Goal: Check status: Check status

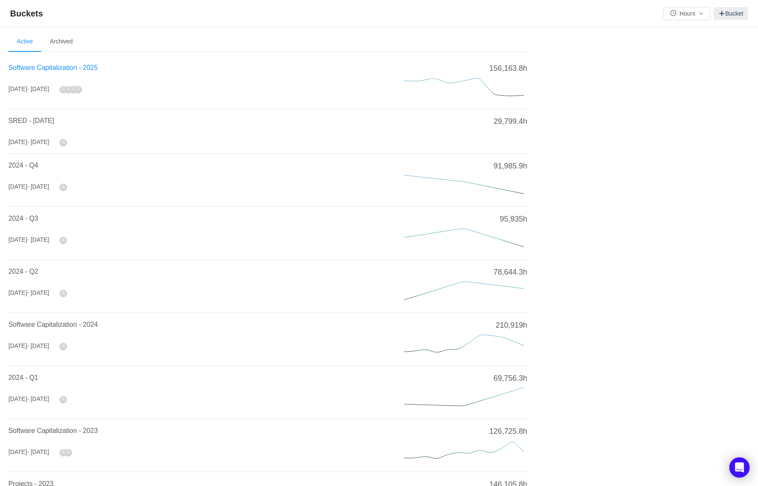
click at [62, 64] on span "Software Capitalization - 2025" at bounding box center [52, 67] width 89 height 7
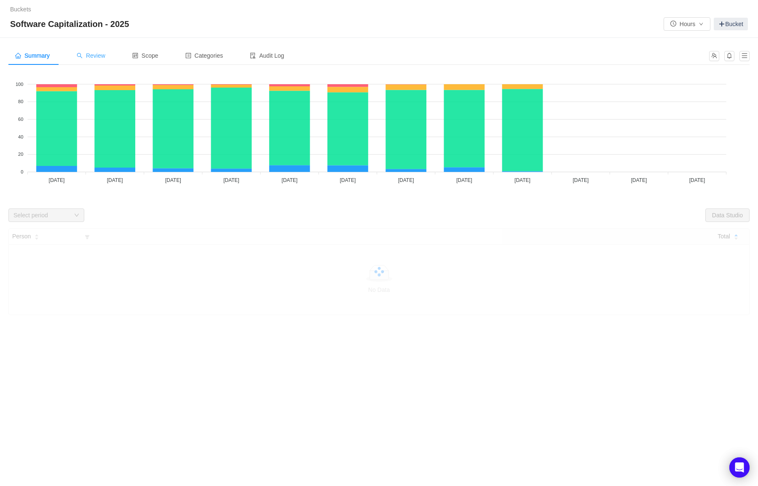
click at [110, 54] on div "Review" at bounding box center [91, 55] width 42 height 19
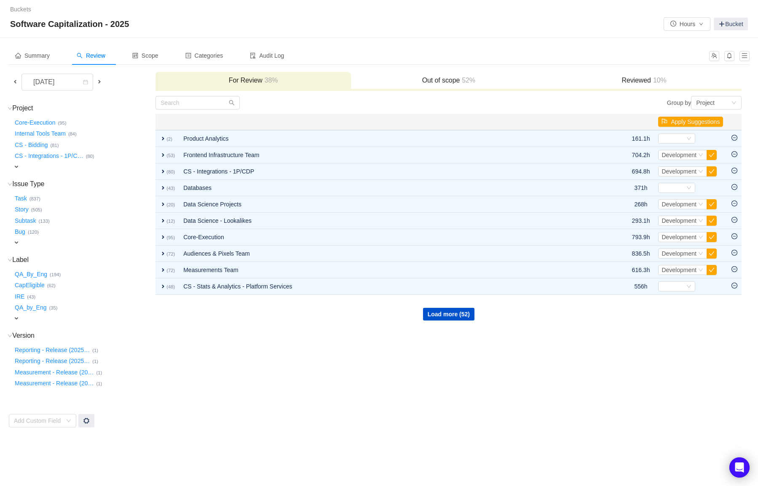
click at [16, 81] on span at bounding box center [15, 81] width 7 height 7
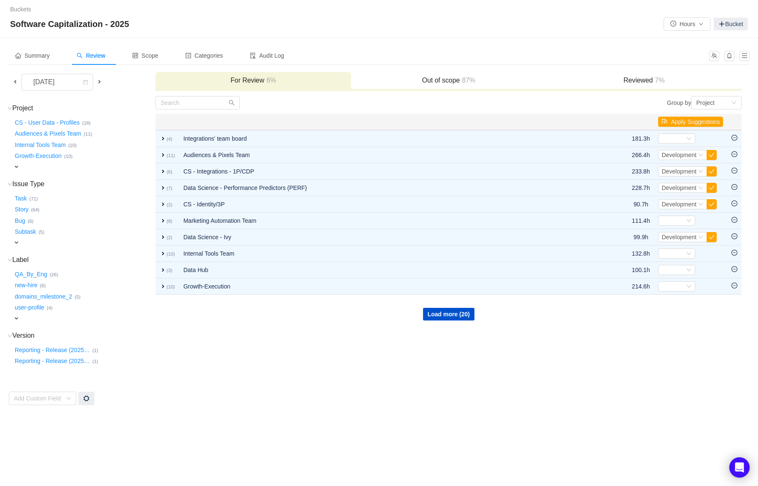
click at [101, 78] on span at bounding box center [99, 82] width 10 height 10
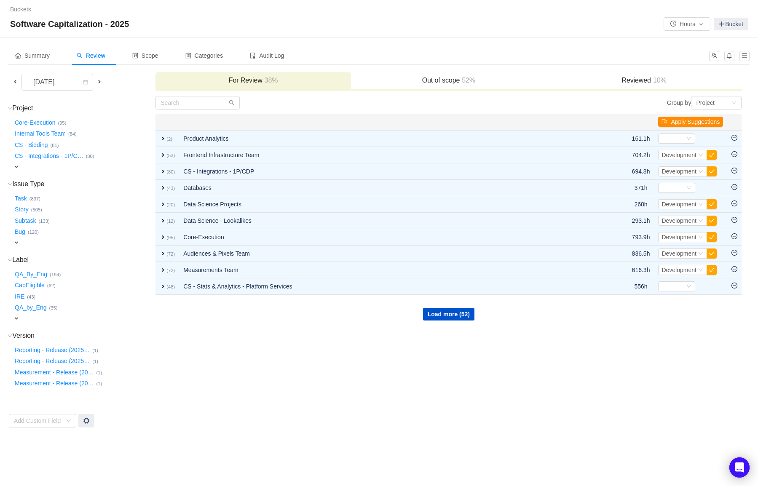
click at [673, 118] on button "Apply Suggestions" at bounding box center [690, 122] width 65 height 10
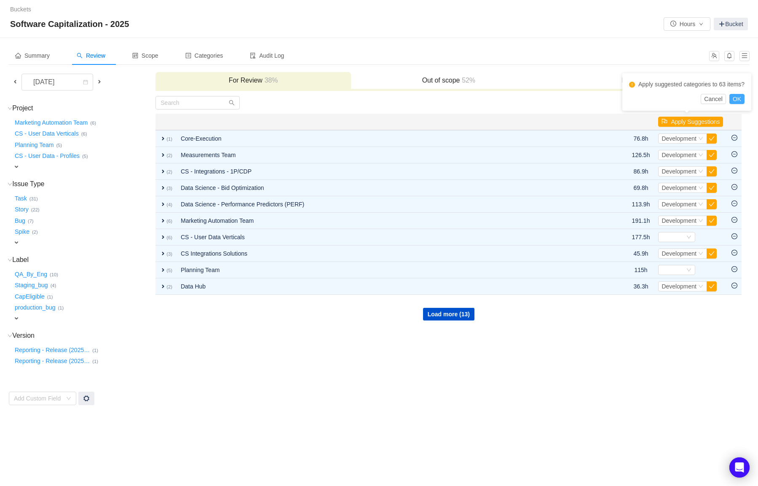
click at [740, 98] on button "OK" at bounding box center [736, 99] width 15 height 10
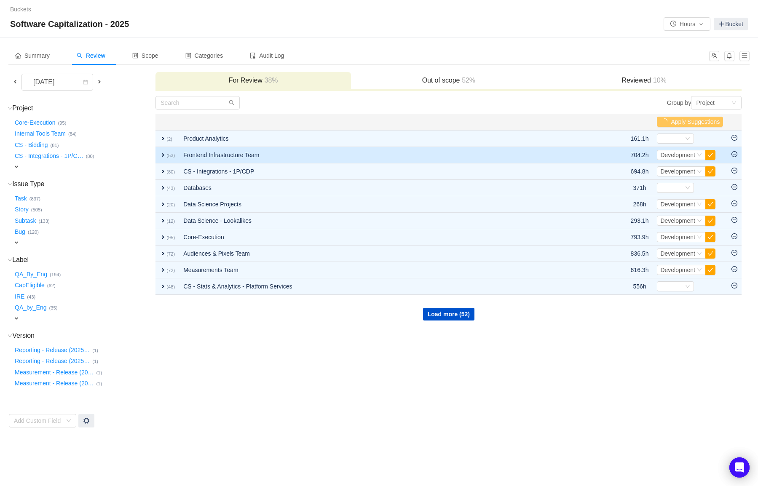
click at [161, 155] on span "expand" at bounding box center [163, 155] width 7 height 7
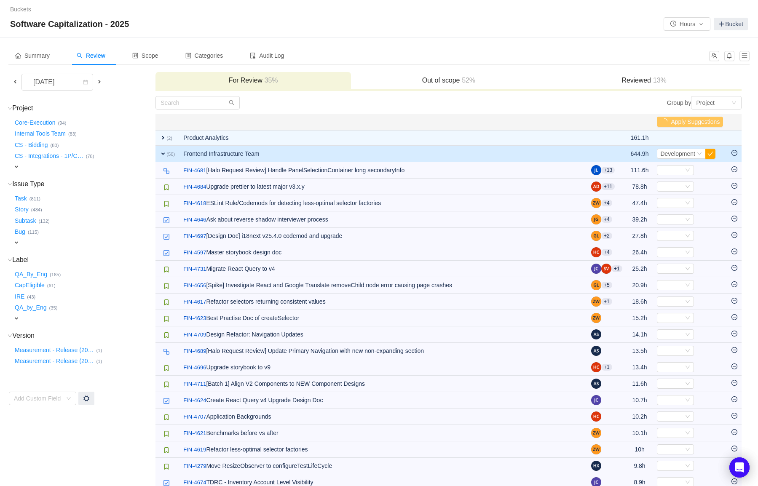
click at [161, 155] on span "expand" at bounding box center [163, 153] width 7 height 7
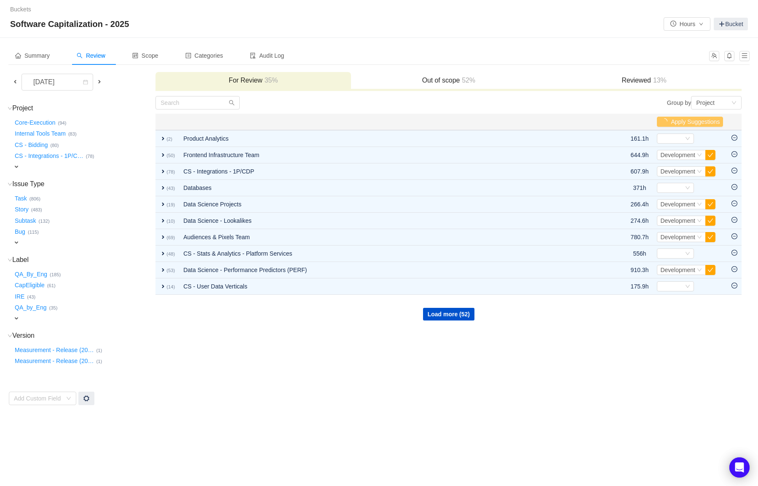
click at [564, 46] on div "Summary Review Scope Categories Audit Log" at bounding box center [356, 55] width 696 height 19
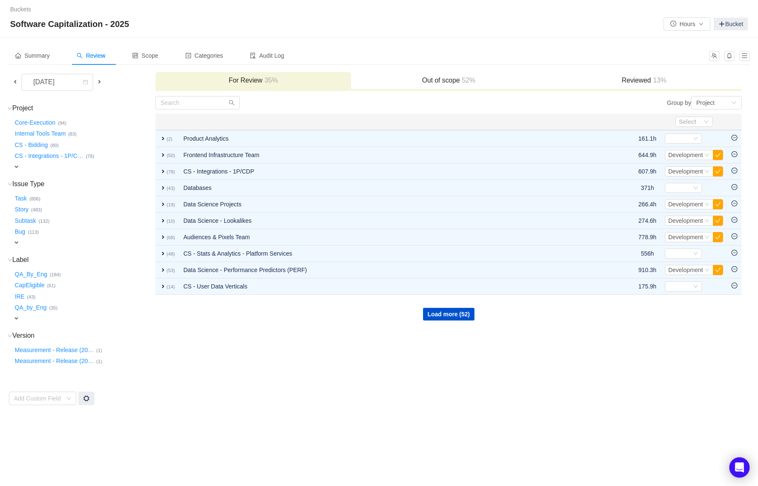
click at [668, 309] on div "Load more (52)" at bounding box center [448, 307] width 585 height 25
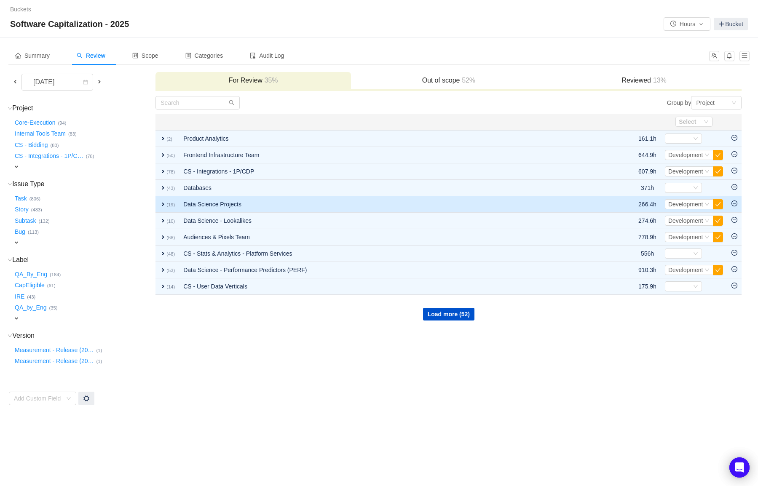
click at [163, 204] on span "expand" at bounding box center [163, 204] width 7 height 7
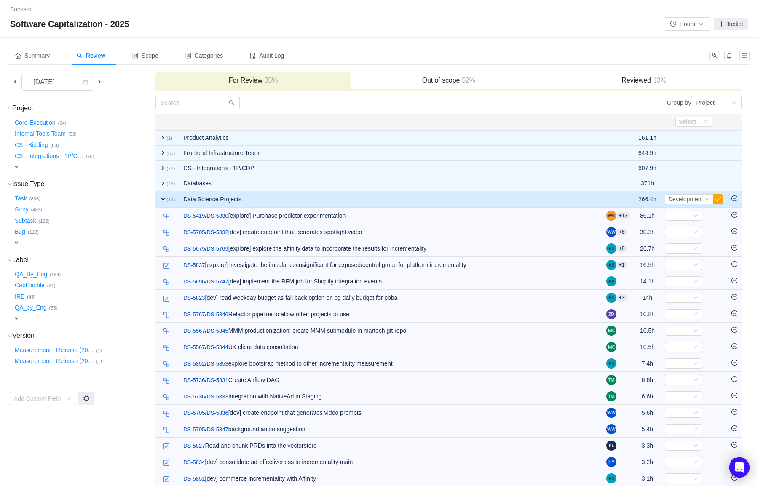
click at [162, 204] on td "expand (19)" at bounding box center [167, 199] width 24 height 16
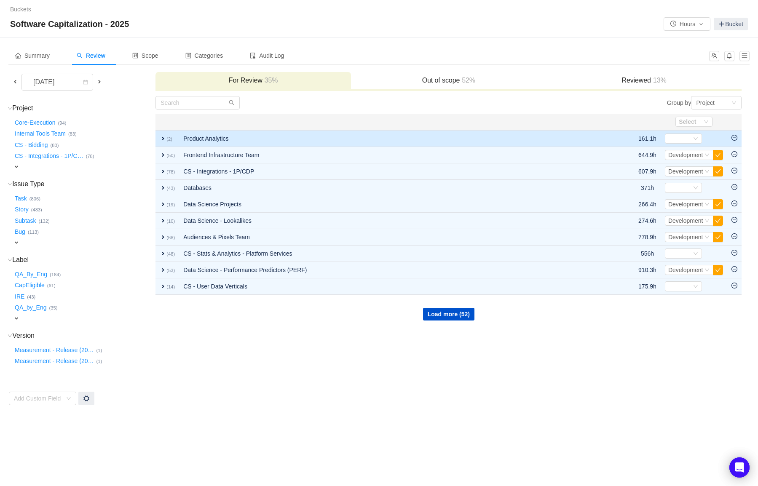
click at [735, 138] on icon "icon: minus-circle" at bounding box center [735, 138] width 6 height 6
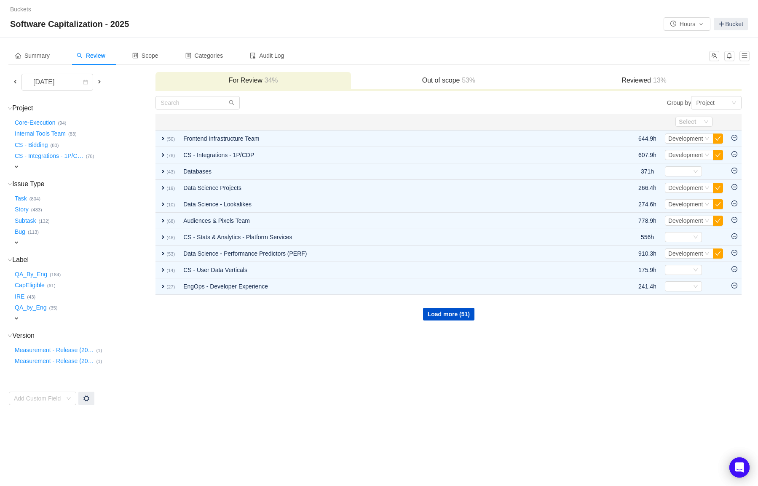
click at [735, 138] on icon "icon: minus-circle" at bounding box center [735, 138] width 6 height 6
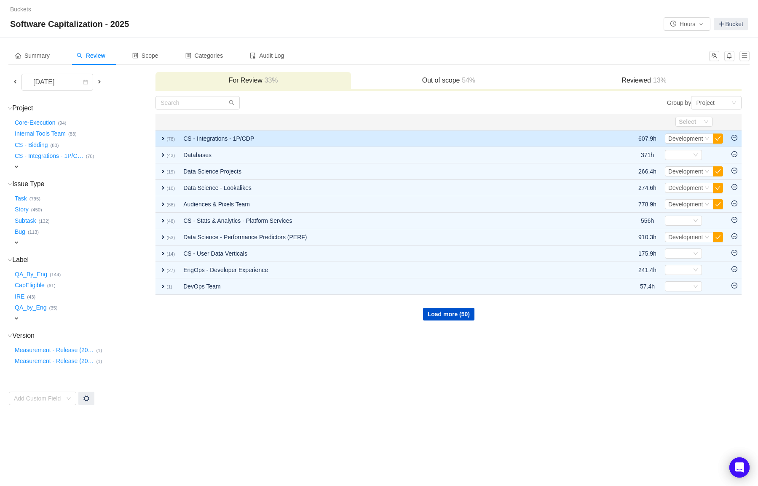
click at [734, 142] on td at bounding box center [734, 138] width 14 height 17
click at [734, 139] on icon "icon: minus-circle" at bounding box center [735, 138] width 6 height 6
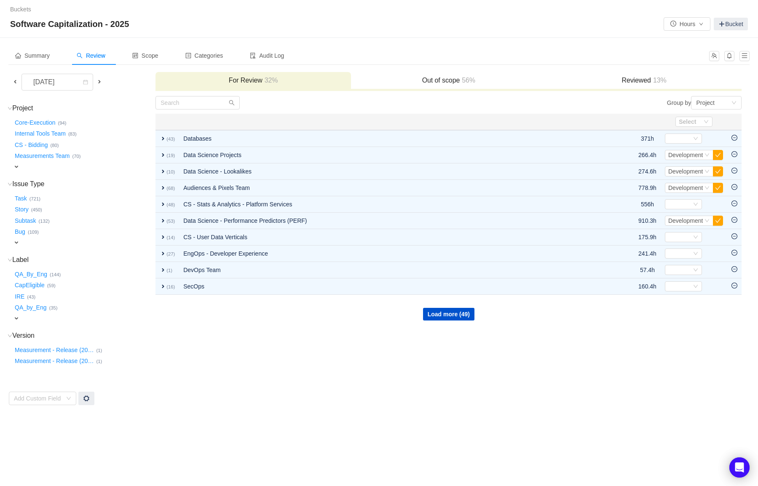
click at [734, 139] on icon "icon: minus-circle" at bounding box center [735, 138] width 6 height 6
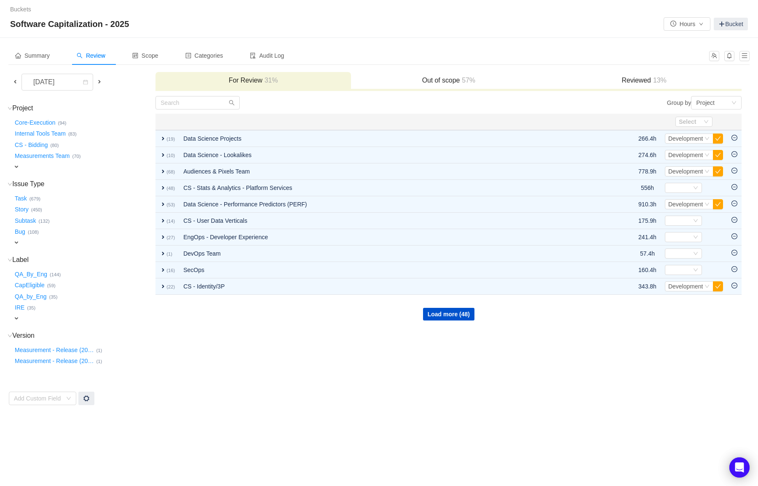
click at [734, 139] on icon "icon: minus-circle" at bounding box center [735, 138] width 6 height 6
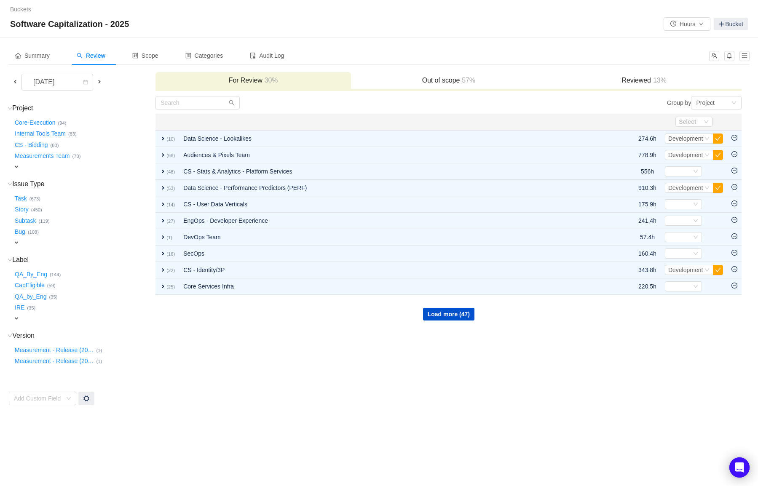
click at [734, 139] on icon "icon: minus-circle" at bounding box center [735, 138] width 6 height 6
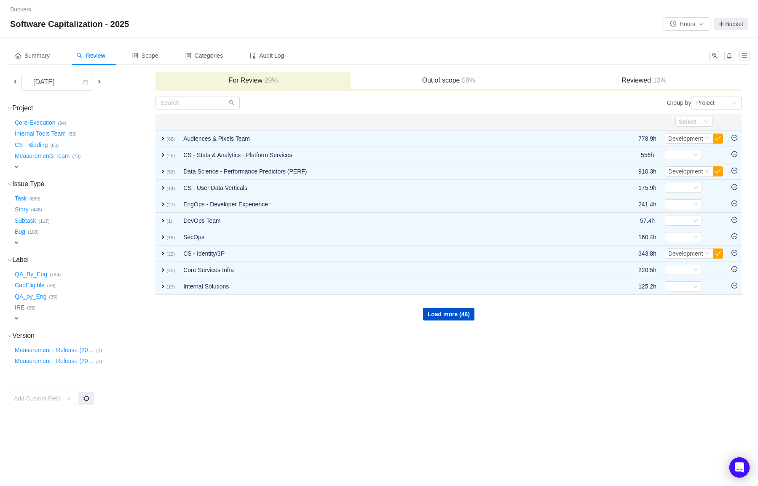
click at [734, 139] on icon "icon: minus-circle" at bounding box center [735, 138] width 6 height 6
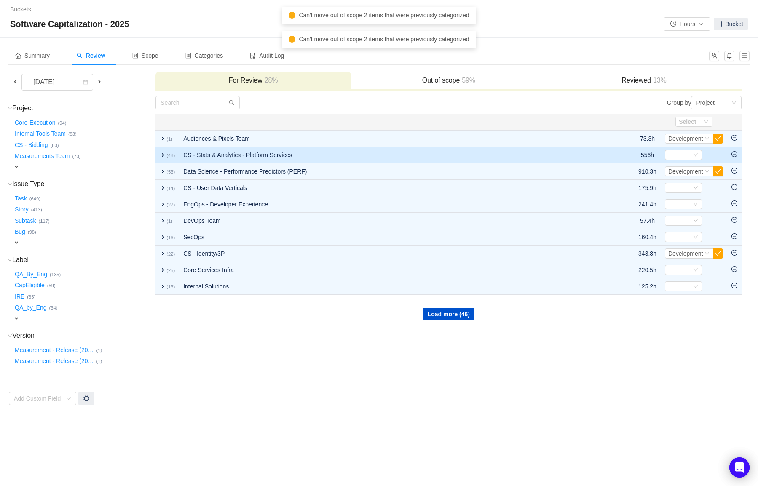
click at [737, 155] on icon "icon: minus-circle" at bounding box center [735, 154] width 6 height 6
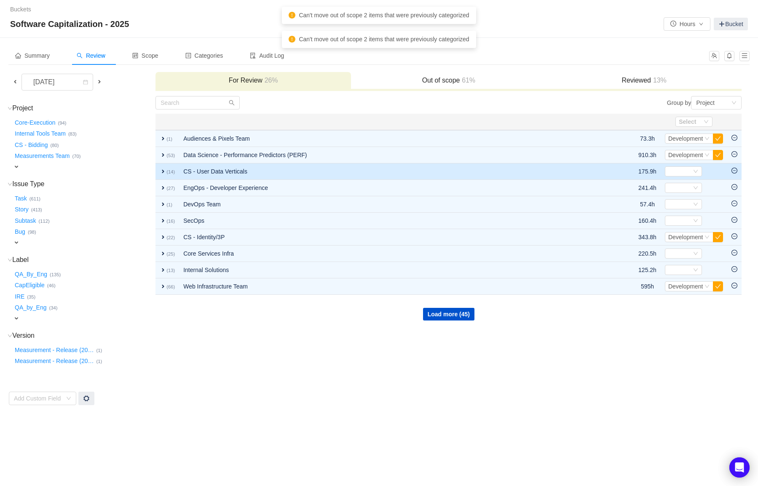
click at [737, 165] on td at bounding box center [734, 171] width 14 height 16
click at [737, 168] on icon "icon: minus-circle" at bounding box center [735, 171] width 6 height 6
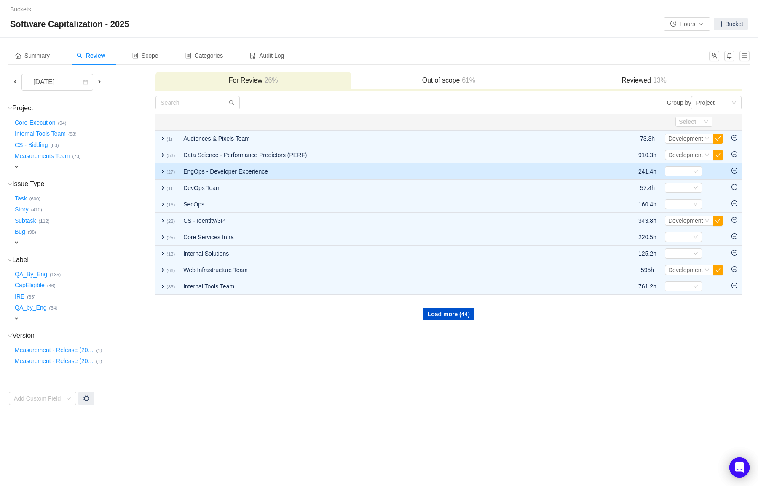
click at [735, 174] on icon "icon: minus-circle" at bounding box center [735, 171] width 6 height 6
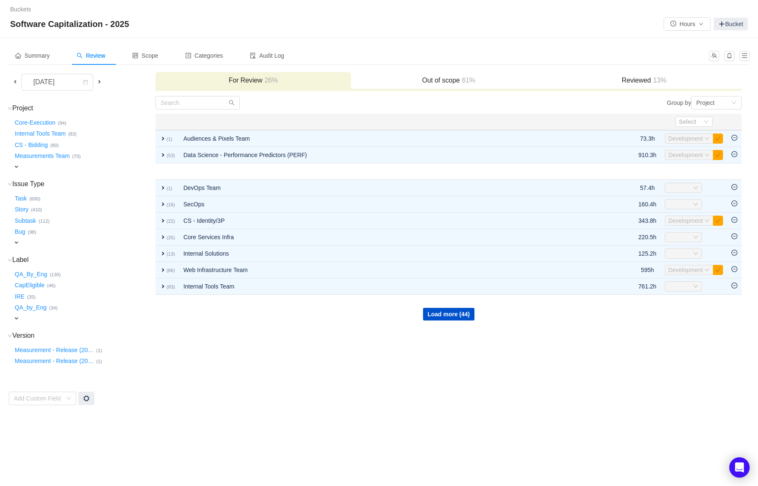
click at [735, 174] on table "Select Apply Suggestions expand (1) Audiences & Pixels Team 73.3h Select Develo…" at bounding box center [448, 217] width 586 height 207
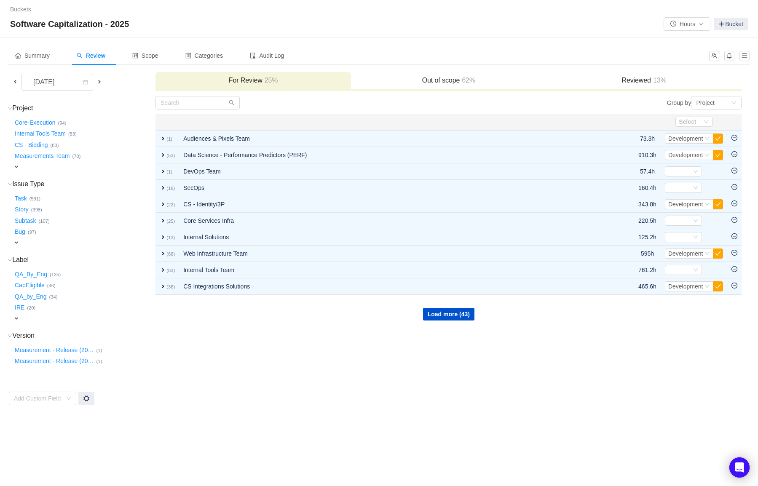
click at [735, 174] on icon "icon: minus-circle" at bounding box center [735, 171] width 6 height 6
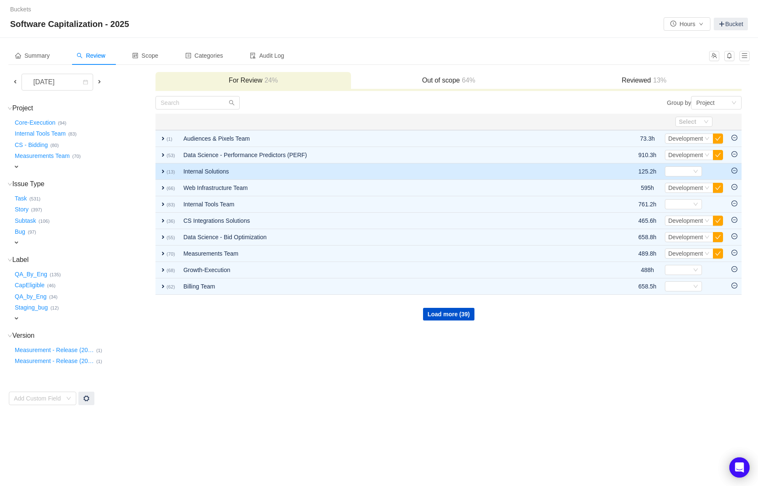
click at [735, 170] on icon "icon: minus-circle" at bounding box center [735, 171] width 6 height 6
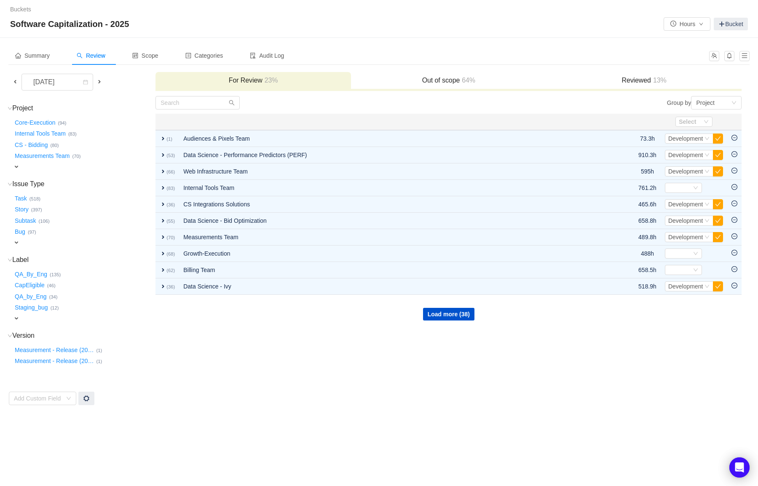
click at [640, 83] on h3 "Reviewed 13%" at bounding box center [644, 80] width 187 height 8
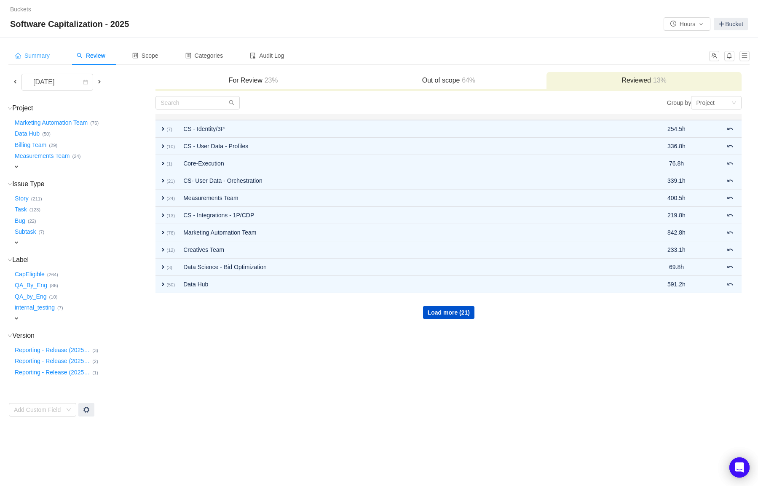
click at [47, 52] on span "Summary" at bounding box center [32, 55] width 35 height 7
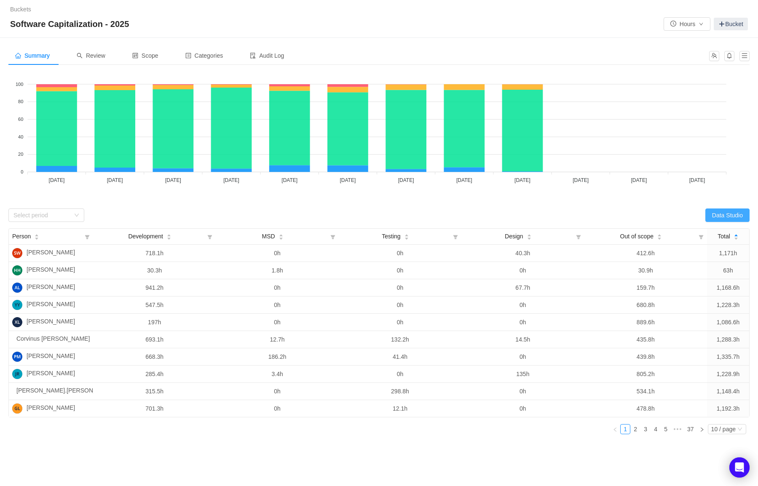
click at [719, 215] on button "Data Studio" at bounding box center [727, 215] width 44 height 13
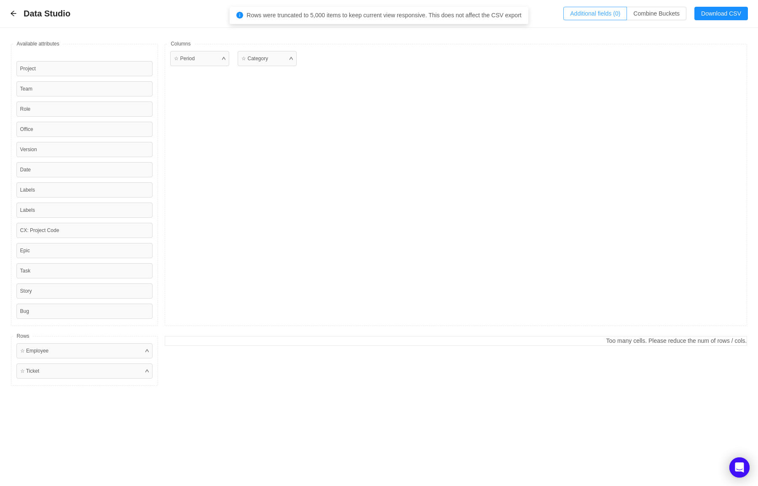
click at [581, 12] on button "Additional fields (0)" at bounding box center [595, 13] width 64 height 13
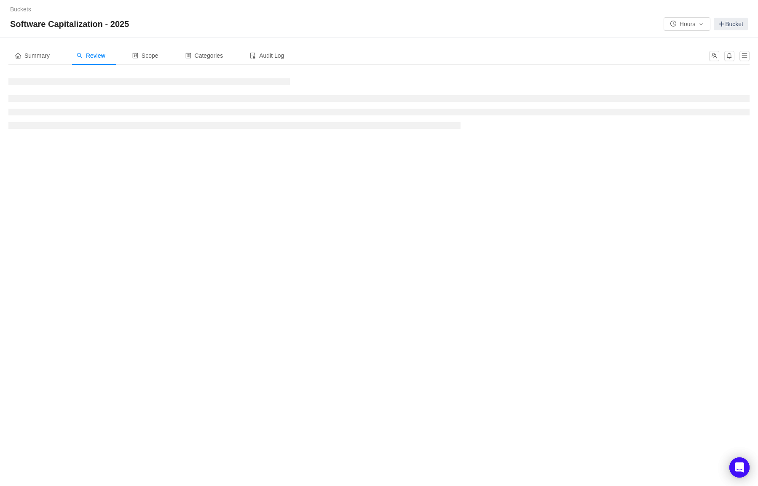
click at [606, 16] on div "Buckets / / Software Capitalization - 2025 Hours Bucket" at bounding box center [379, 19] width 758 height 38
click at [39, 45] on div "Summary Review Scope Categories Audit Log [DATE] For Review 0% Out of scope 0% …" at bounding box center [379, 90] width 758 height 105
click at [37, 59] on span "Summary" at bounding box center [32, 55] width 35 height 7
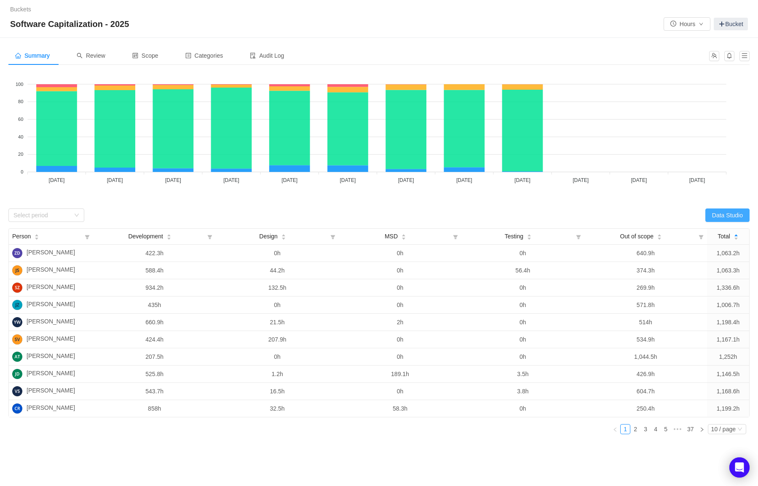
click at [721, 212] on button "Data Studio" at bounding box center [727, 215] width 44 height 13
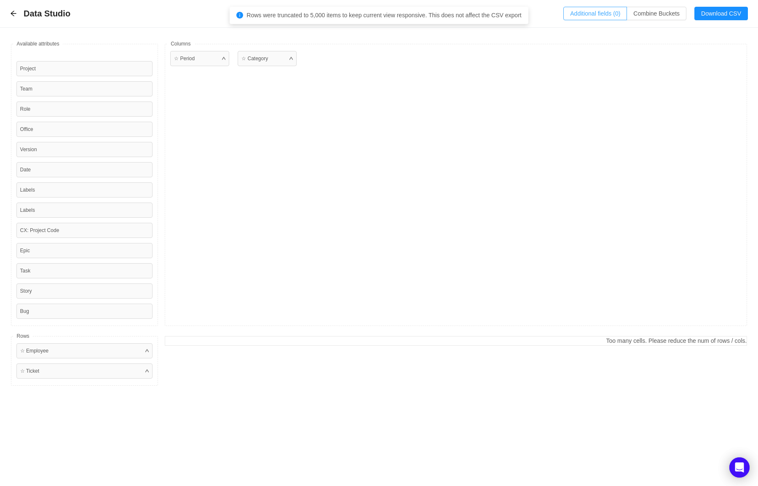
click at [578, 15] on button "Additional fields (0)" at bounding box center [595, 13] width 64 height 13
click at [483, 50] on div "Select a field" at bounding box center [519, 51] width 134 height 8
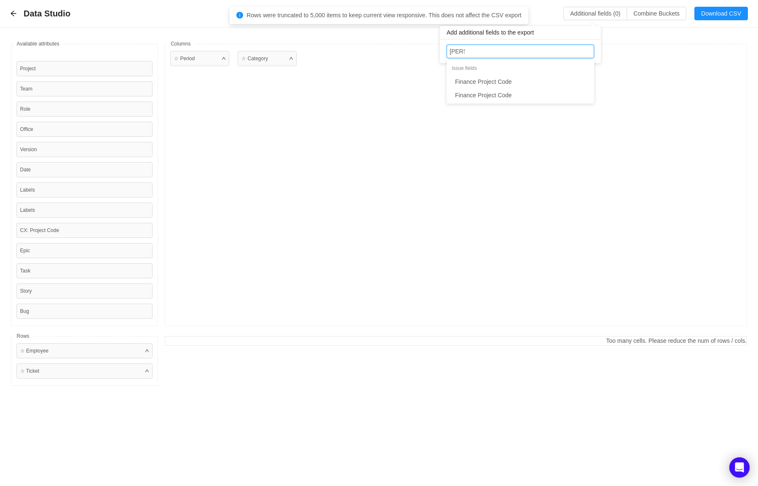
type input "financ"
click at [488, 87] on li "Finance Project Code" at bounding box center [520, 81] width 147 height 13
click at [535, 52] on div "Select a field Finance Project Code" at bounding box center [520, 51] width 140 height 13
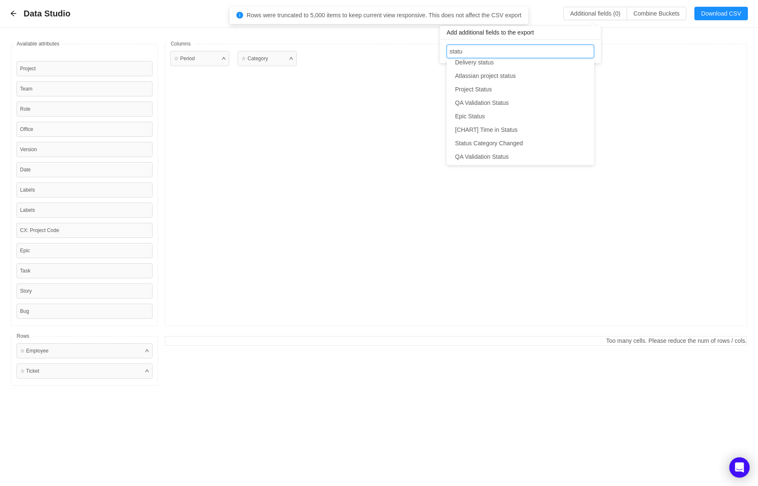
type input "status"
click at [495, 136] on li "Status" at bounding box center [520, 135] width 147 height 13
type input "Finance"
type input "Fina"
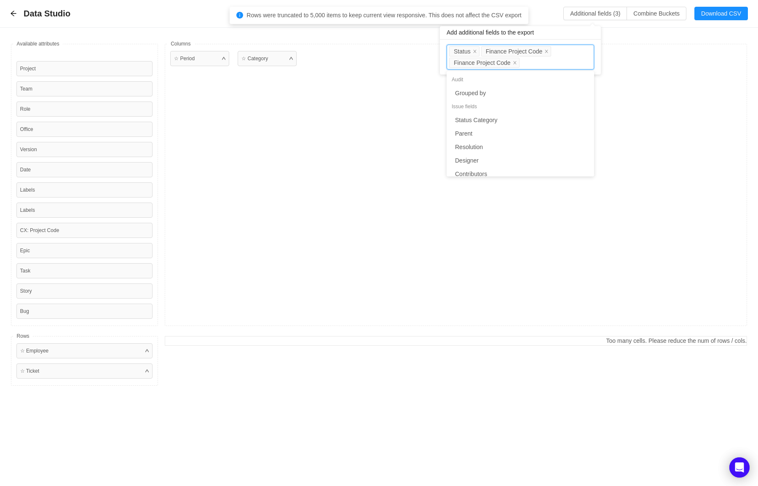
click at [377, 39] on div "Available fields Project Team Role Office Version Date Labels Labels CX: Projec…" at bounding box center [379, 215] width 758 height 375
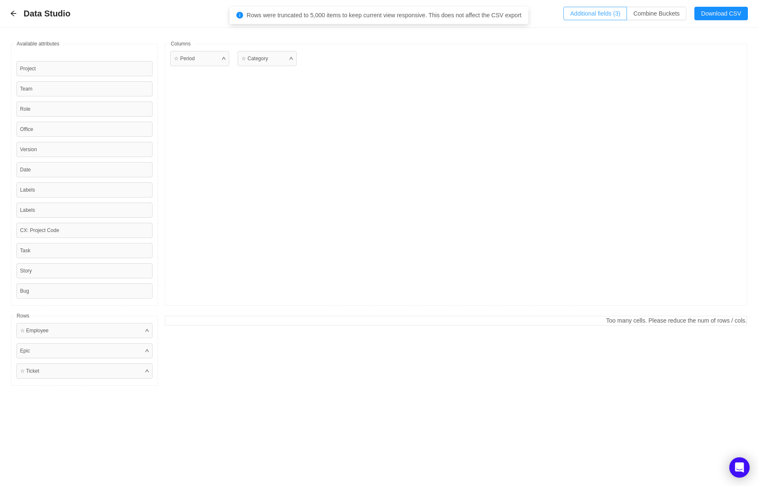
click at [605, 11] on button "Additional fields (3)" at bounding box center [595, 13] width 64 height 13
click at [709, 18] on button "Download CSV" at bounding box center [721, 13] width 54 height 13
click at [594, 15] on button "Additional fields (3)" at bounding box center [595, 13] width 64 height 13
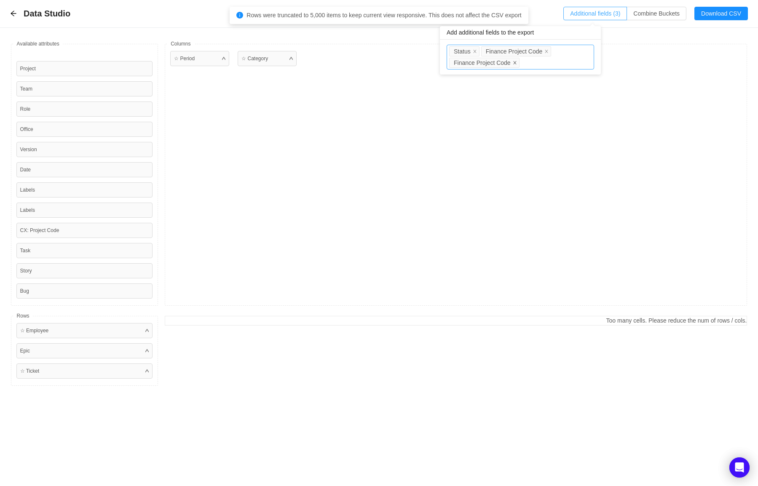
click at [517, 64] on icon "icon: close" at bounding box center [515, 63] width 4 height 4
click at [549, 49] on icon "icon: close" at bounding box center [546, 51] width 4 height 4
click at [535, 52] on div "Select a field Status" at bounding box center [520, 51] width 140 height 13
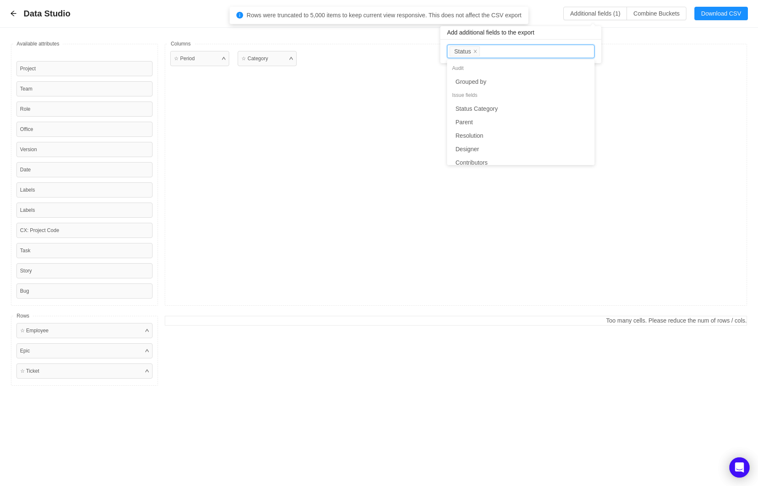
scroll to position [1838, 0]
type input "[PERSON_NAME]"
click at [513, 96] on li "Finance Project Code" at bounding box center [520, 94] width 147 height 13
click at [563, 51] on div "Select a field Status Finance Project Code" at bounding box center [519, 51] width 140 height 13
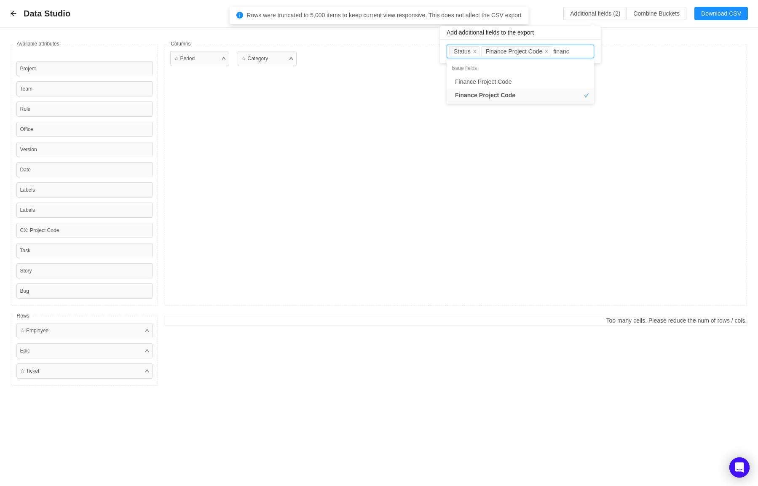
type input "finance"
click at [537, 80] on li "Finance Project Code" at bounding box center [520, 81] width 147 height 13
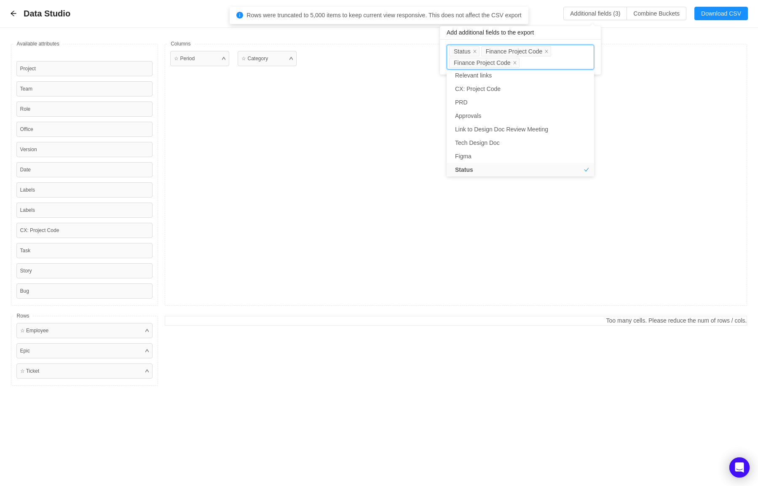
click at [687, 90] on div "☆ Period ☆ Category" at bounding box center [456, 175] width 582 height 262
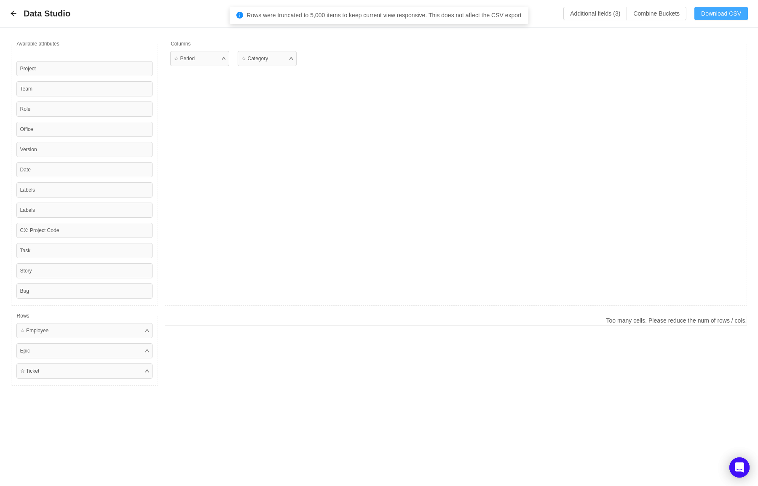
click at [711, 16] on button "Download CSV" at bounding box center [721, 13] width 54 height 13
click at [609, 13] on button "Additional fields (3)" at bounding box center [595, 13] width 64 height 13
click at [476, 51] on icon "icon: close" at bounding box center [475, 51] width 4 height 4
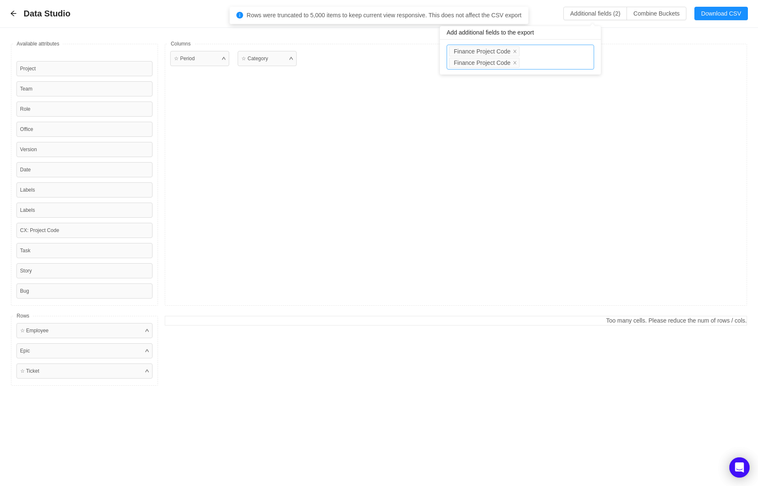
click at [536, 57] on div "Select a field Finance Project Code Finance Project Code" at bounding box center [519, 51] width 140 height 13
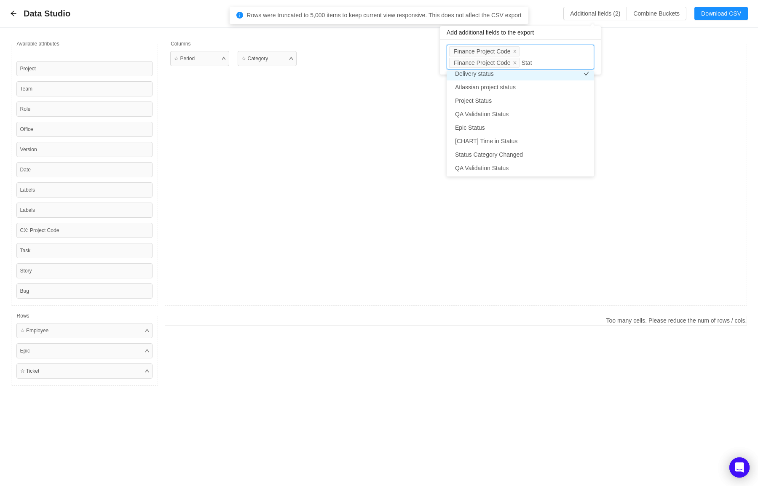
scroll to position [83, 0]
type input "Status"
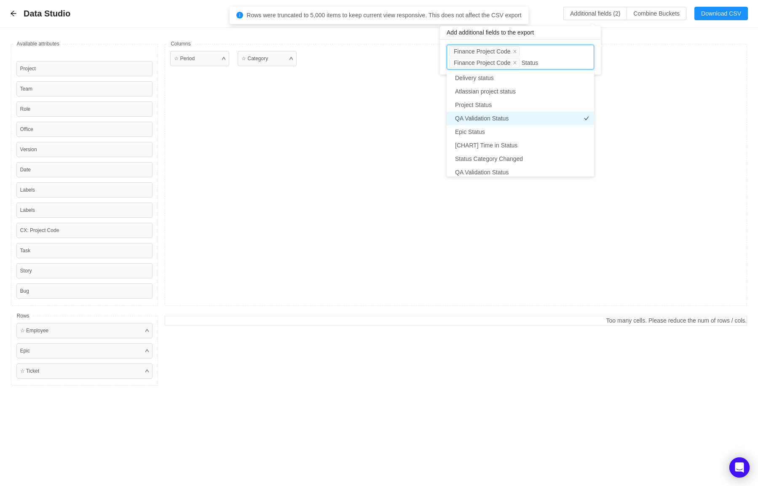
scroll to position [0, 0]
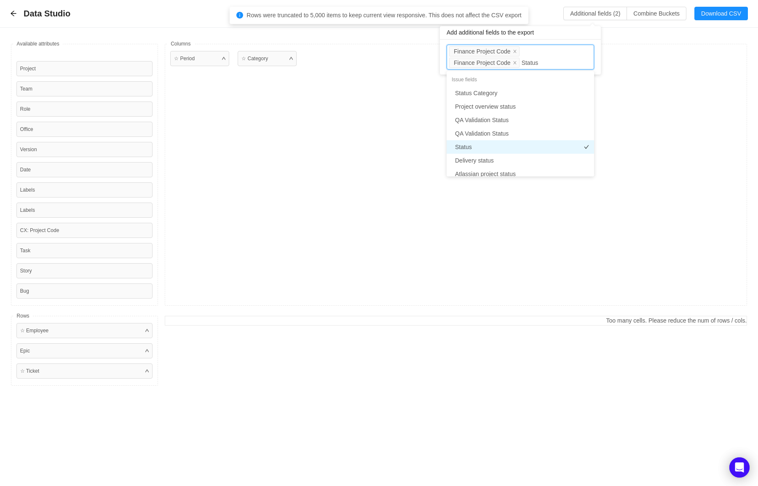
click at [487, 144] on li "Status" at bounding box center [520, 146] width 147 height 13
click at [665, 32] on div "Available fields Project Team Role Office Version Date Labels Labels CX: Projec…" at bounding box center [379, 215] width 758 height 375
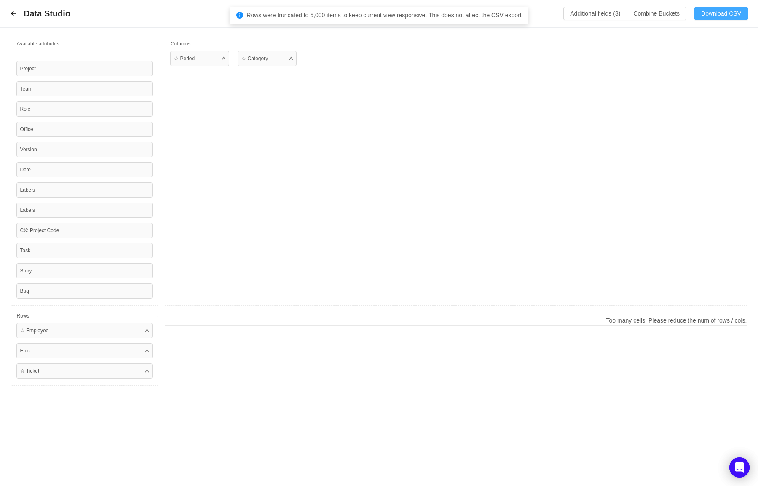
click at [719, 17] on button "Download CSV" at bounding box center [721, 13] width 54 height 13
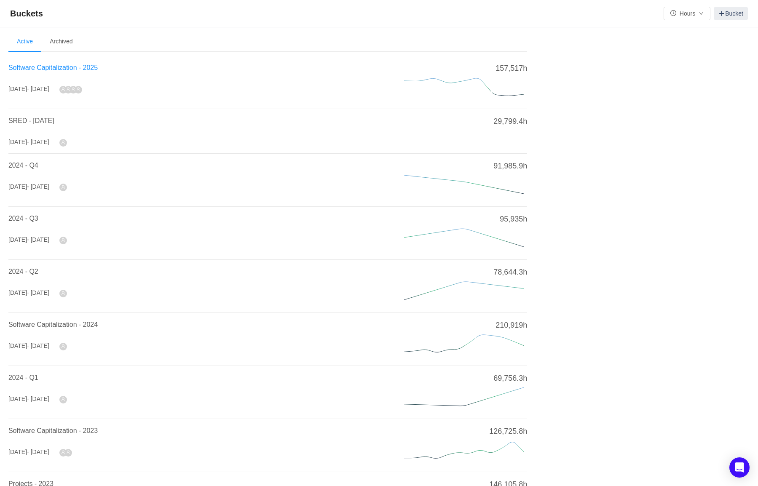
click at [43, 68] on span "Software Capitalization - 2025" at bounding box center [52, 67] width 89 height 7
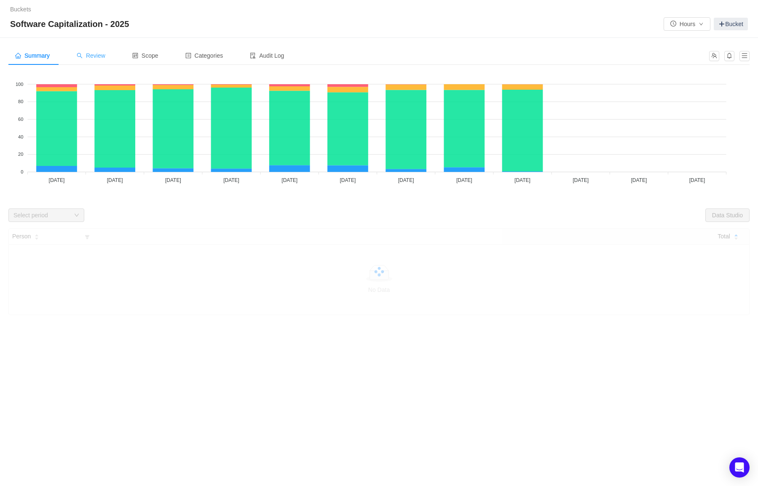
click at [105, 56] on span "Review" at bounding box center [91, 55] width 29 height 7
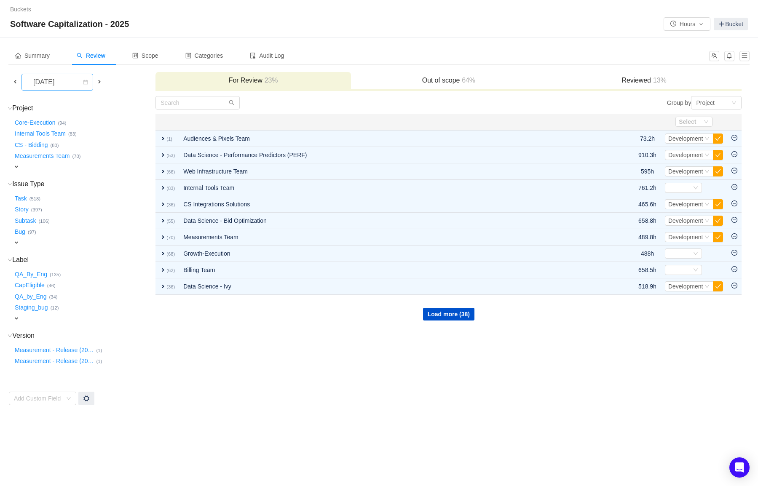
click at [63, 80] on div "[DATE]" at bounding box center [45, 82] width 36 height 16
click at [54, 165] on li "[DATE]" at bounding box center [63, 166] width 85 height 13
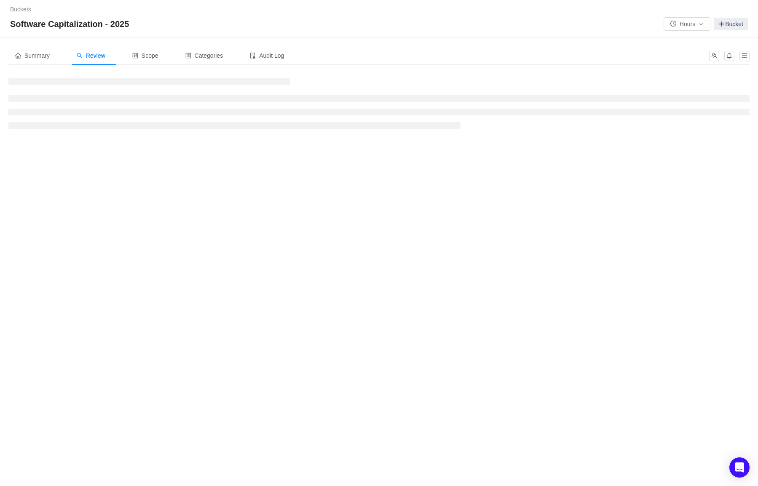
click at [412, 34] on div "Buckets / / Software Capitalization - 2025 Hours Bucket" at bounding box center [379, 19] width 758 height 38
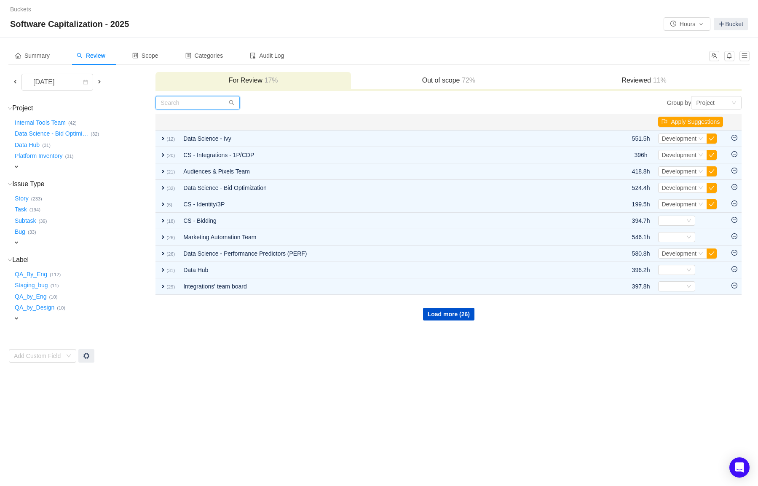
click at [170, 106] on input "text" at bounding box center [197, 102] width 84 height 13
paste input "CRE-4638"
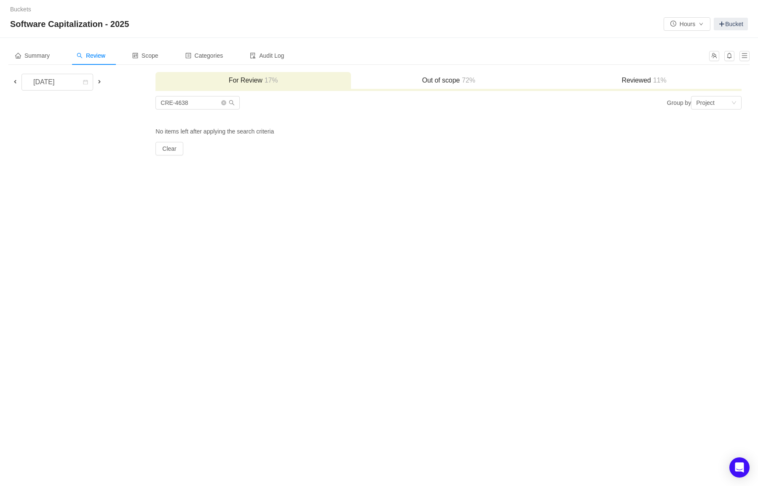
click at [627, 84] on h3 "Reviewed 11%" at bounding box center [644, 80] width 187 height 8
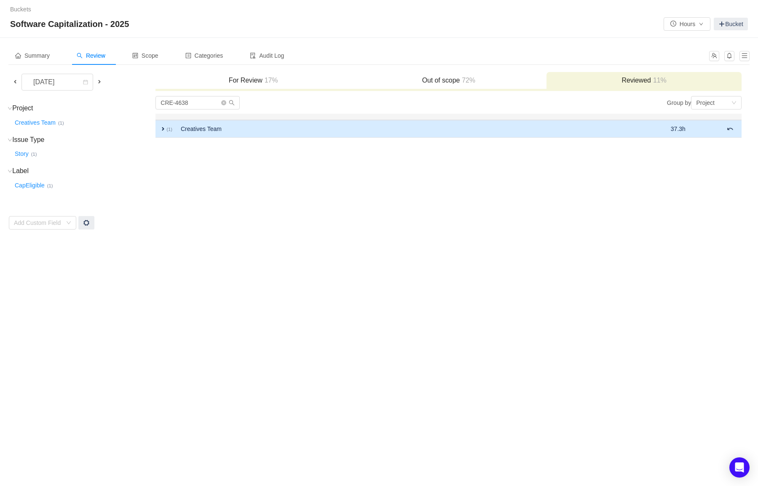
click at [167, 132] on td "expand (1)" at bounding box center [165, 129] width 21 height 18
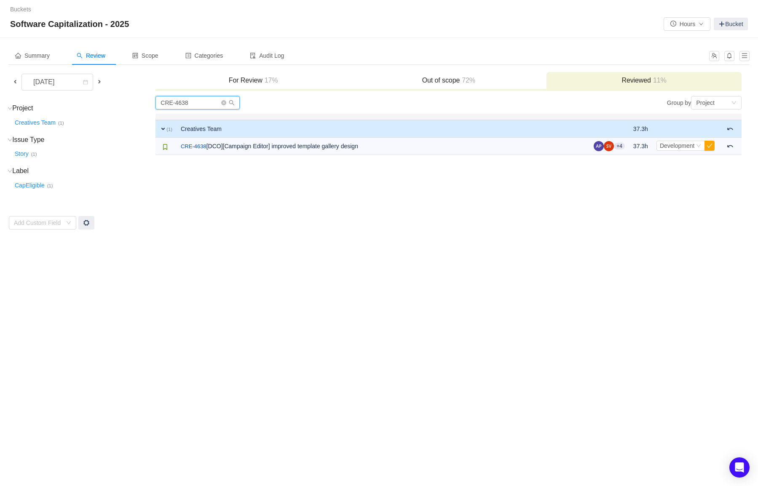
click at [189, 102] on input "CRE-4638" at bounding box center [197, 102] width 84 height 13
paste input "INT-2109"
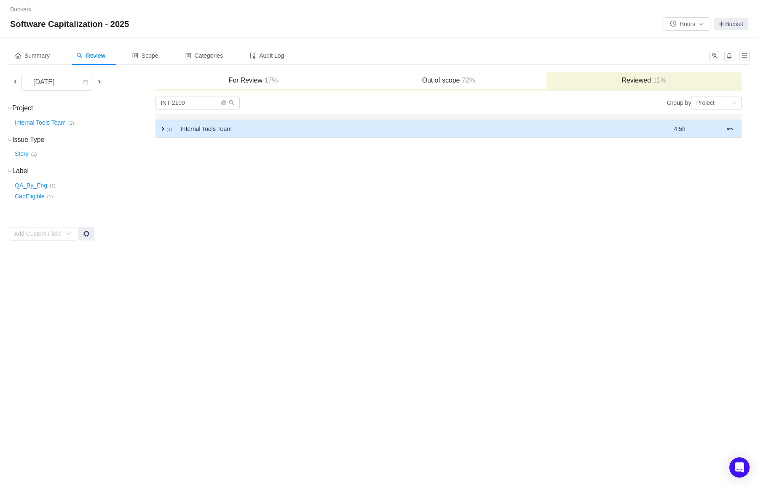
click at [159, 131] on td "expand (1)" at bounding box center [165, 129] width 21 height 18
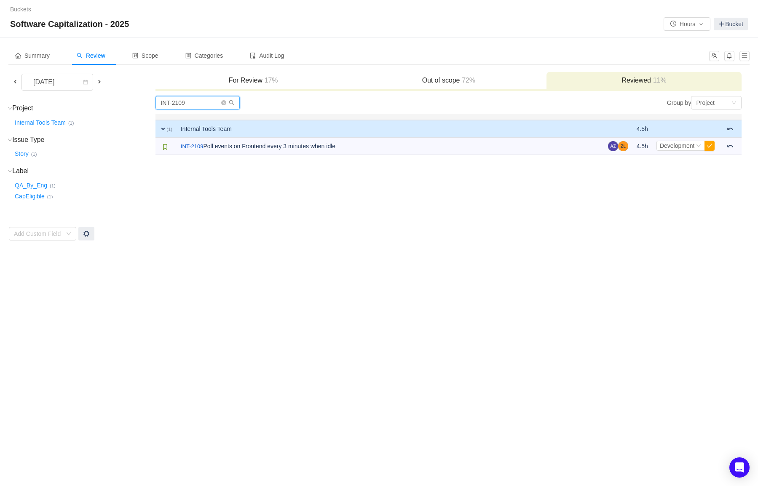
click at [190, 102] on input "INT-2109" at bounding box center [197, 102] width 84 height 13
paste input "Mar-1688"
type input "Mar-1688"
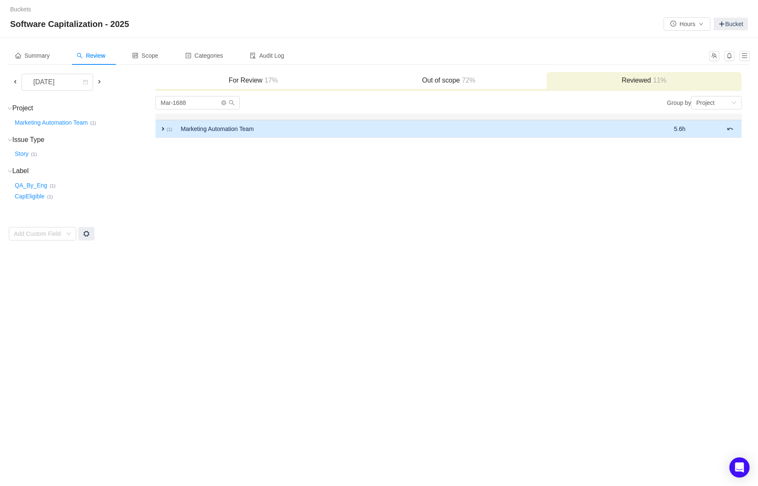
click at [161, 134] on td "expand (1)" at bounding box center [165, 129] width 21 height 18
click at [183, 101] on input "Mar-1688" at bounding box center [197, 102] width 84 height 13
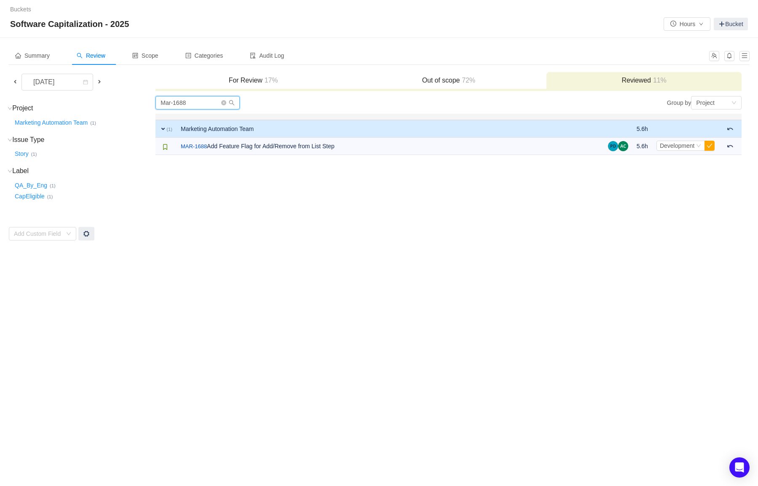
click at [183, 101] on input "Mar-1688" at bounding box center [197, 102] width 84 height 13
paste input "text"
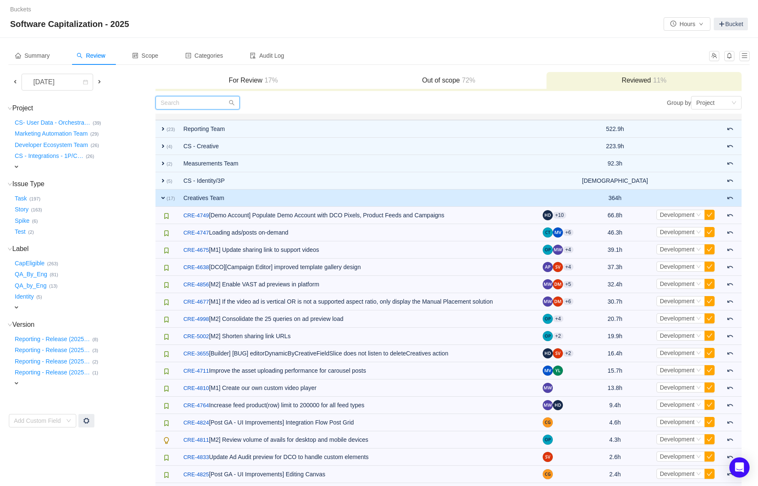
click at [194, 103] on input "text" at bounding box center [197, 102] width 84 height 13
paste input "text"
click at [184, 102] on input "text" at bounding box center [197, 102] width 84 height 13
paste input "INT-2109"
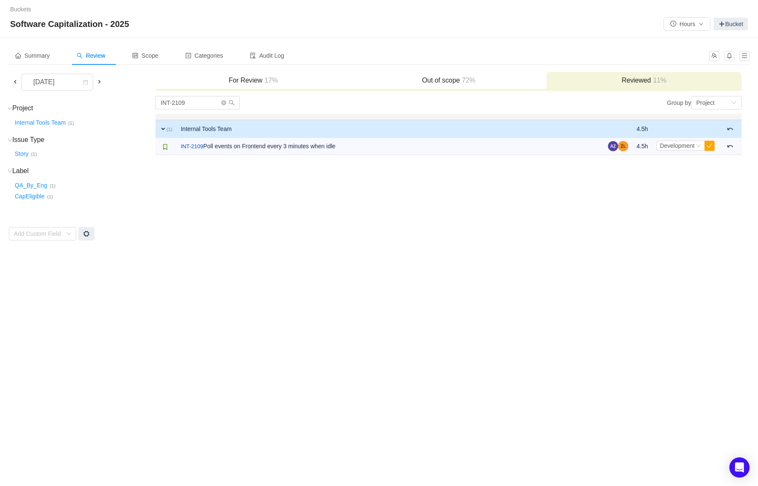
click at [335, 204] on td "INT-2109 Group by Project You will see tickets here after they were marked as o…" at bounding box center [448, 168] width 587 height 145
click at [176, 105] on input "INT-2109" at bounding box center [197, 102] width 84 height 13
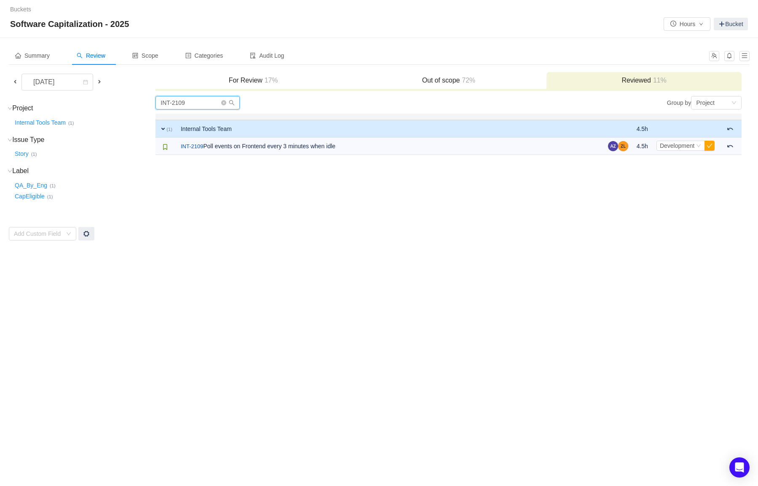
paste input "CDP-2806"
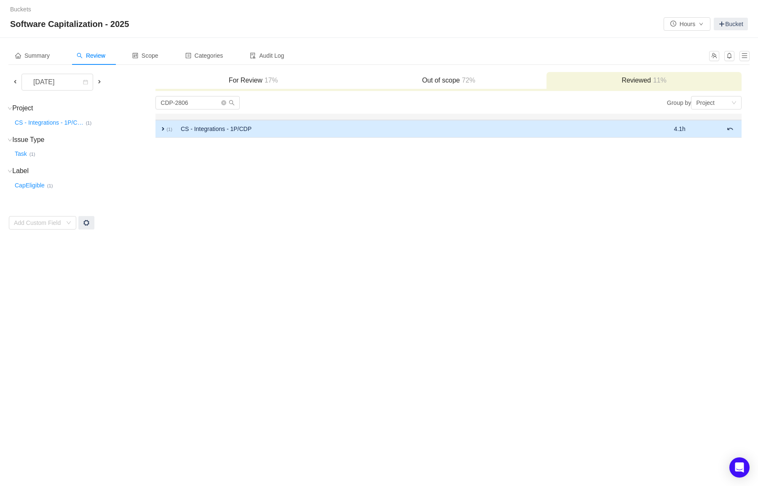
click at [158, 132] on td "expand (1)" at bounding box center [165, 129] width 21 height 18
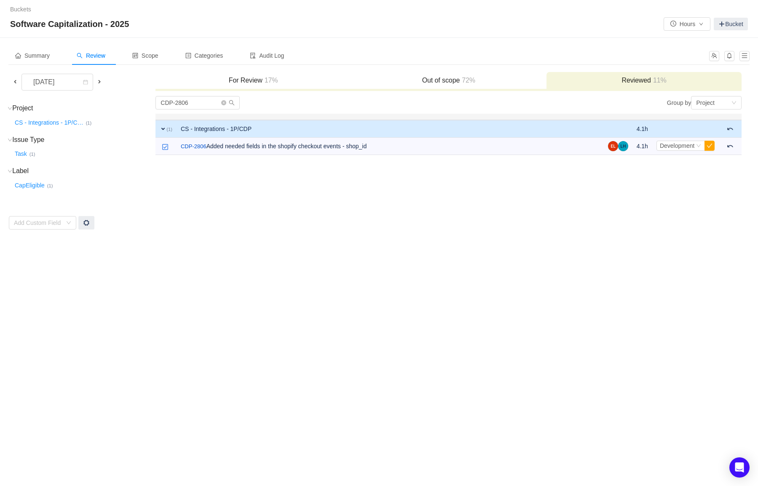
click at [99, 81] on span at bounding box center [99, 81] width 7 height 7
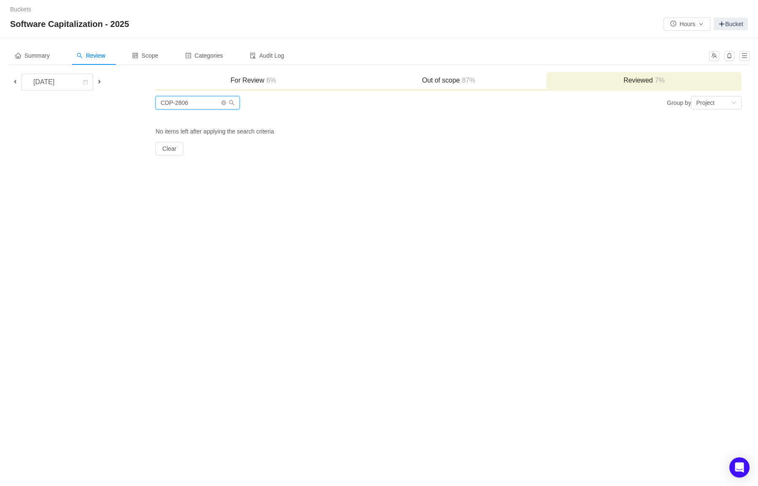
click at [175, 105] on input "CDP-2806" at bounding box center [197, 102] width 84 height 13
paste input "PLAN-6009"
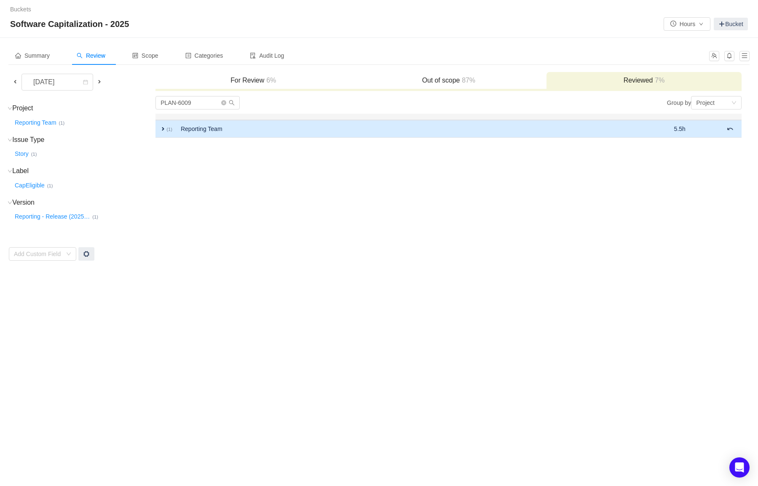
click at [163, 131] on span "expand" at bounding box center [163, 129] width 7 height 7
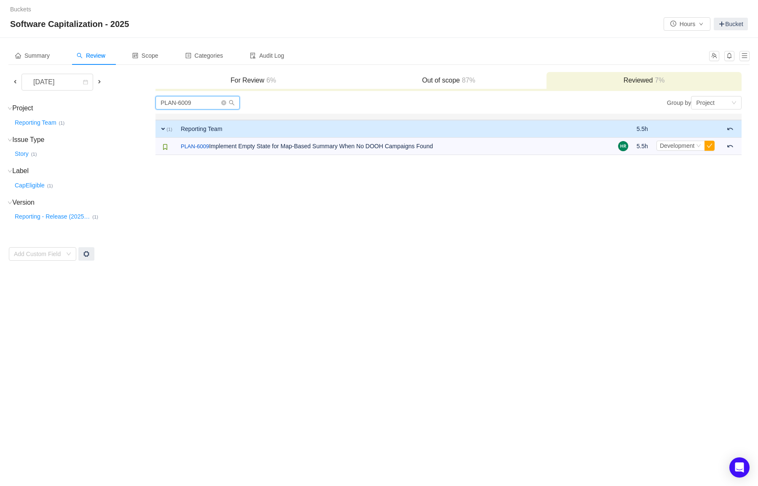
click at [185, 104] on input "PLAN-6009" at bounding box center [197, 102] width 84 height 13
paste input "UDO-230"
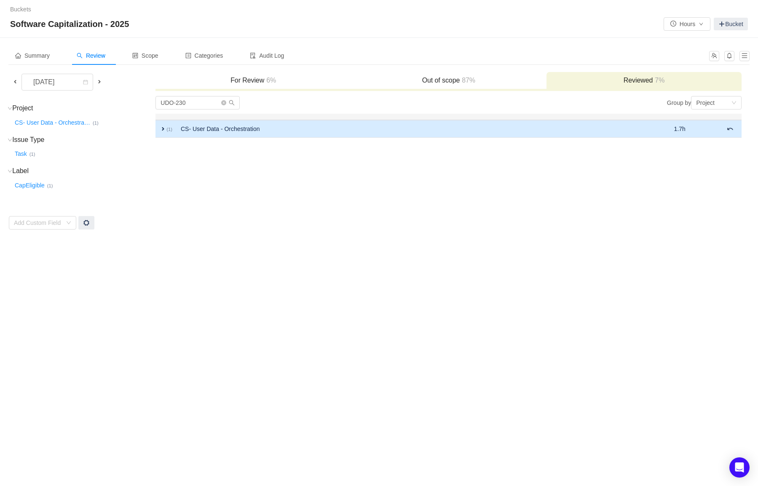
click at [161, 131] on span "expand" at bounding box center [163, 129] width 7 height 7
click at [100, 81] on span at bounding box center [99, 81] width 7 height 7
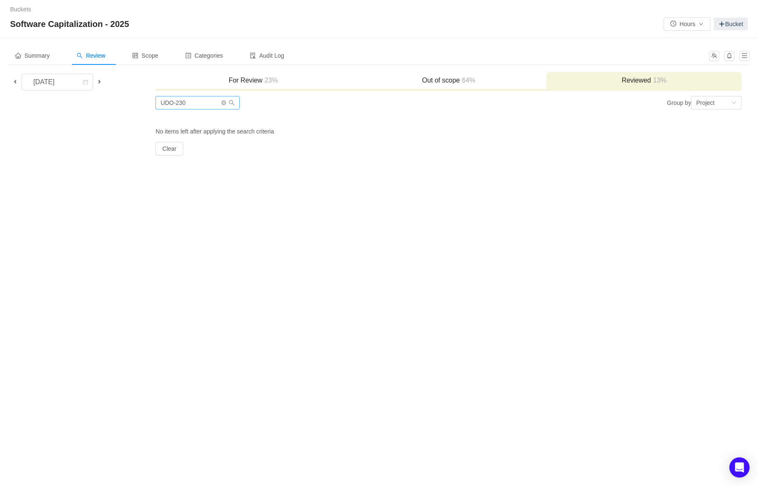
click at [179, 101] on input "UDO-230" at bounding box center [197, 102] width 84 height 13
paste input "NP-262"
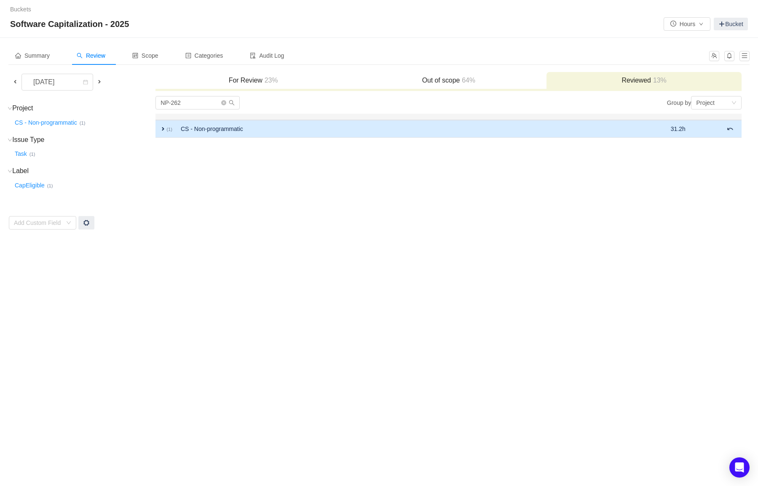
click at [162, 131] on span "expand" at bounding box center [163, 129] width 7 height 7
click at [201, 98] on input "NP-262" at bounding box center [197, 102] width 84 height 13
paste input "BILLING-4689"
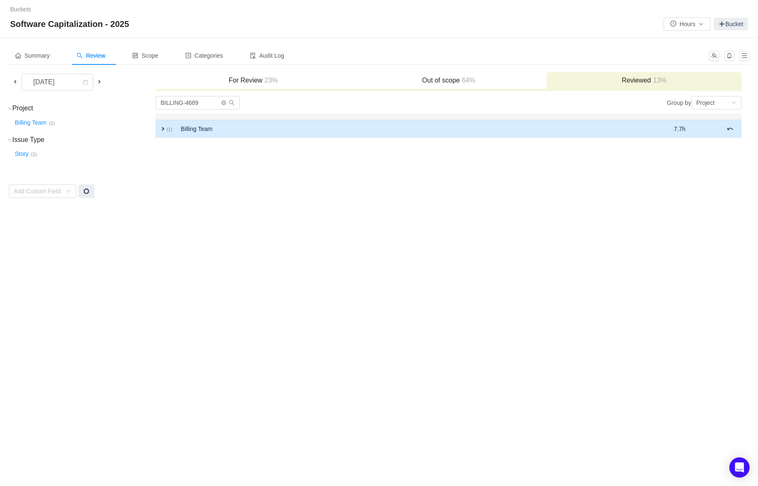
click at [162, 131] on span "expand" at bounding box center [163, 129] width 7 height 7
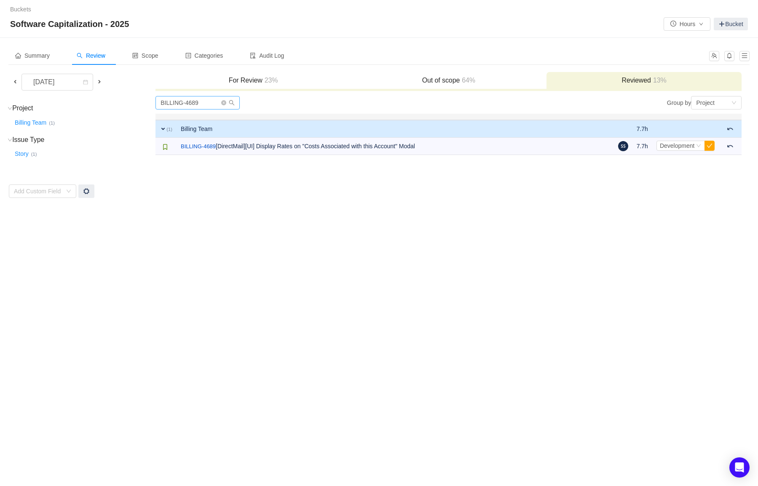
click at [196, 106] on input "BILLING-4689" at bounding box center [197, 102] width 84 height 13
click at [184, 107] on input "BILLING-4689" at bounding box center [197, 102] width 84 height 13
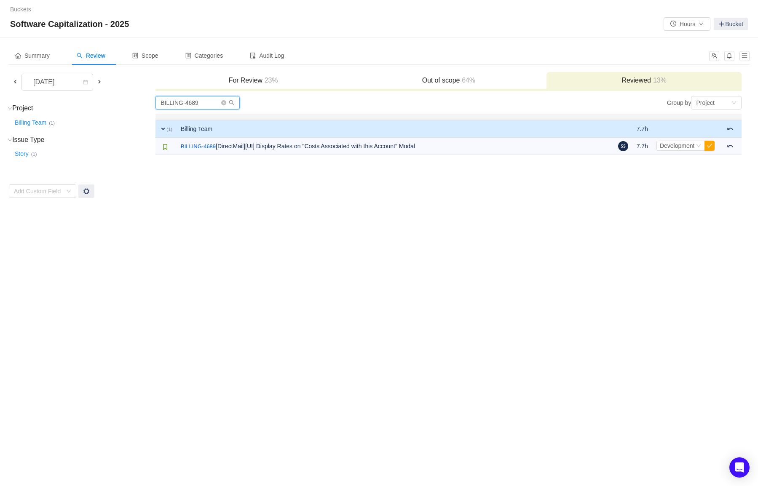
click at [184, 107] on input "BILLING-4689" at bounding box center [197, 102] width 84 height 13
paste input "SADE-591"
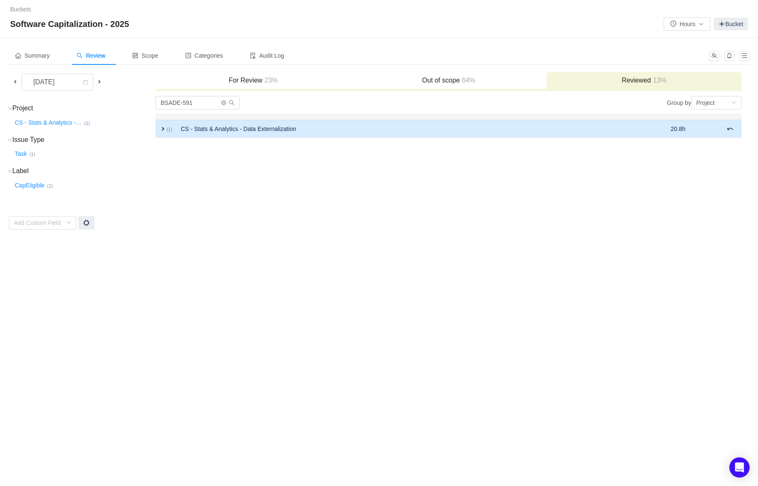
click at [164, 131] on span "expand" at bounding box center [163, 129] width 7 height 7
click at [488, 213] on td "BSADE-591 Group by Project You will see tickets here after they were marked as …" at bounding box center [448, 163] width 587 height 134
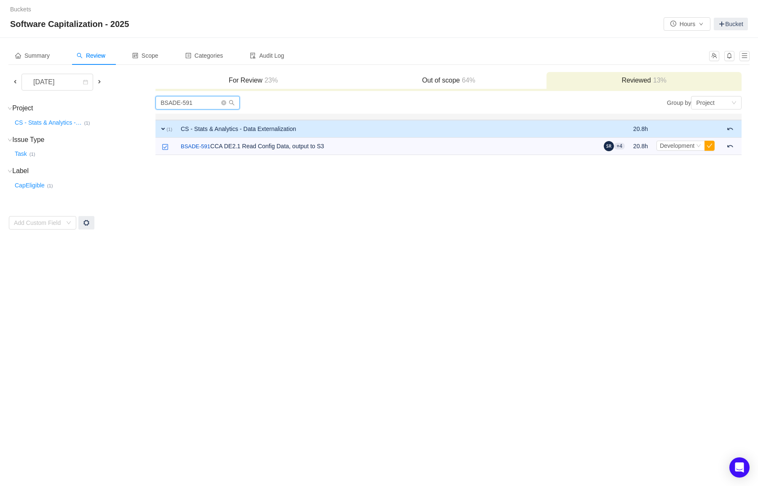
click at [195, 105] on input "BSADE-591" at bounding box center [197, 102] width 84 height 13
paste input "Mar-08"
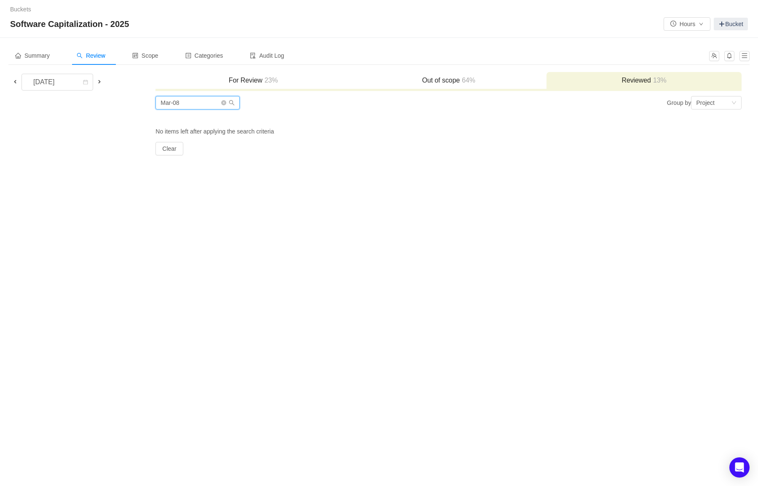
click at [194, 99] on input "Mar-08" at bounding box center [197, 102] width 84 height 13
paste input "EAS-483"
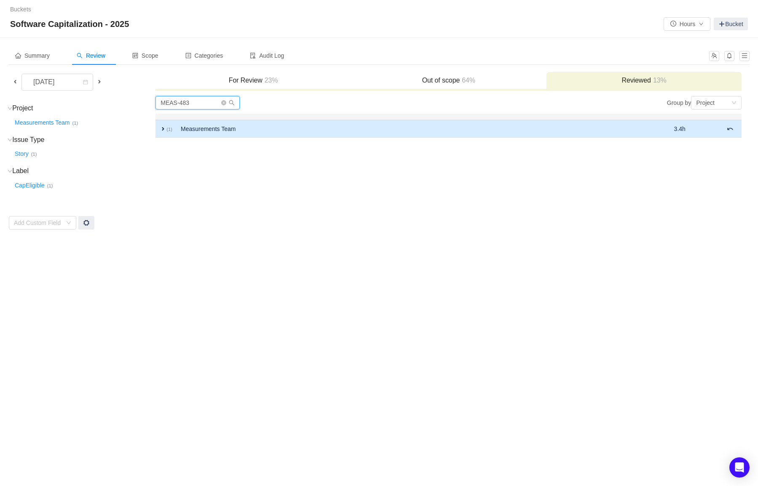
type input "MEAS-483"
click at [162, 129] on span "expand" at bounding box center [163, 129] width 7 height 7
